Goal: Transaction & Acquisition: Purchase product/service

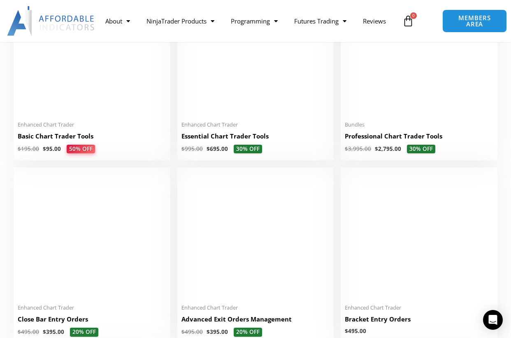
scroll to position [292, 0]
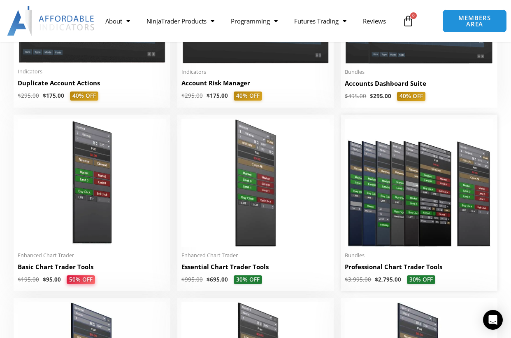
click at [420, 223] on img at bounding box center [419, 183] width 149 height 128
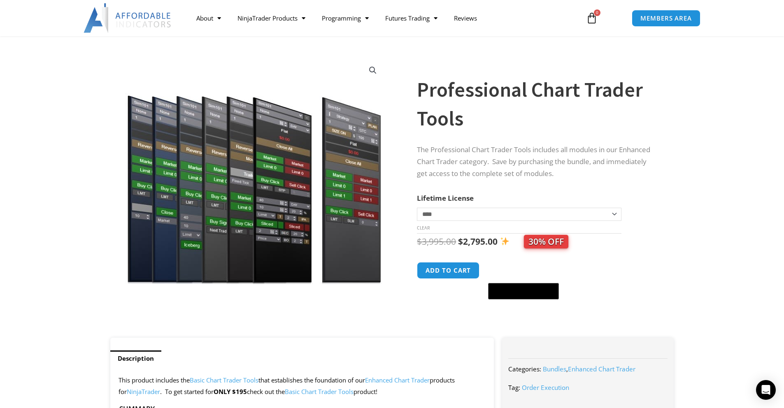
scroll to position [41, 0]
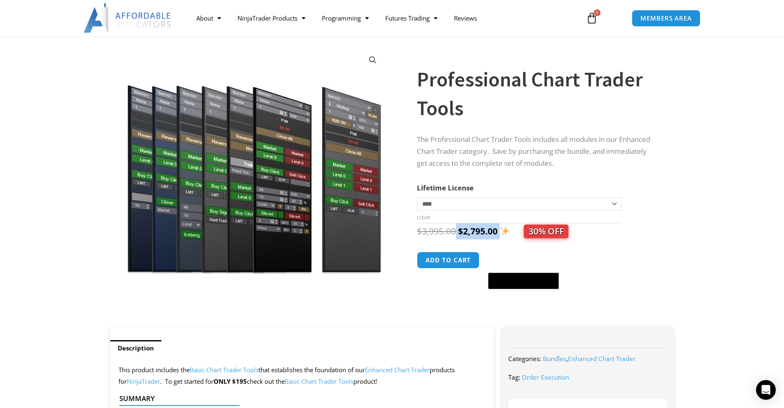
drag, startPoint x: 456, startPoint y: 233, endPoint x: 500, endPoint y: 238, distance: 44.7
click at [500, 237] on span "$ 3,995.00 Original price was: $3,995.00. $ 2,795.00 Current price is: $2,795.0…" at bounding box center [493, 232] width 152 height 12
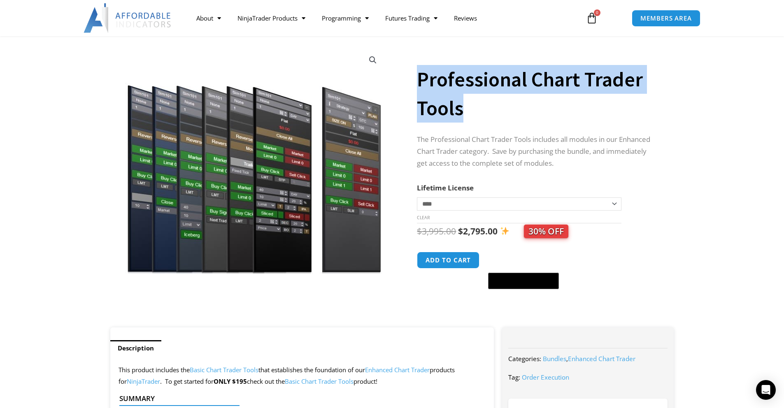
drag, startPoint x: 419, startPoint y: 82, endPoint x: 547, endPoint y: 105, distance: 129.6
click at [511, 105] on h1 "Professional Chart Trader Tools" at bounding box center [537, 94] width 240 height 58
click at [511, 199] on select "**********" at bounding box center [519, 204] width 204 height 13
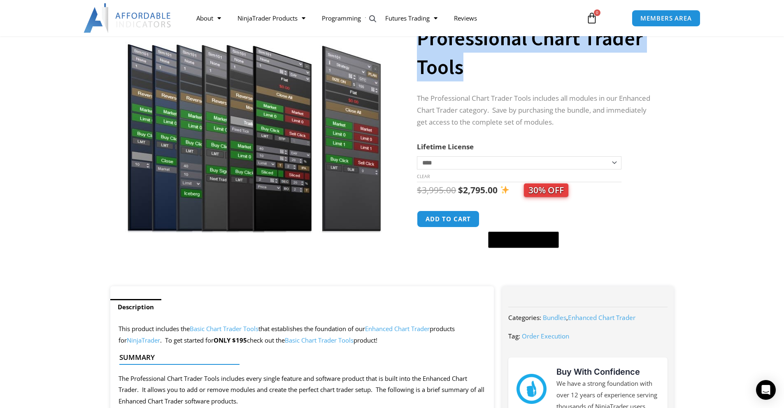
scroll to position [0, 0]
